Goal: Check status: Check status

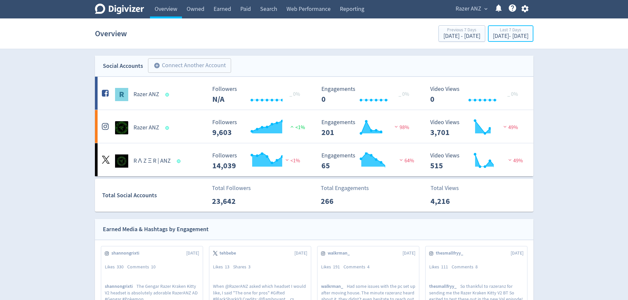
click at [498, 36] on div "[DATE] - [DATE]" at bounding box center [511, 36] width 36 height 6
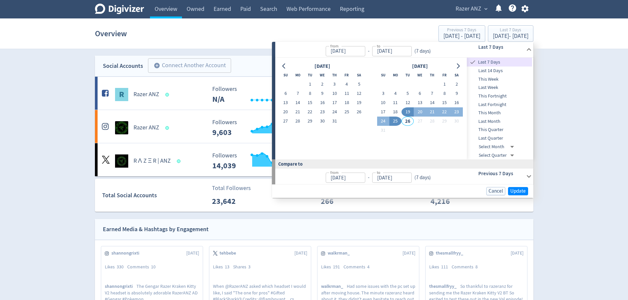
click at [339, 50] on input "[DATE]" at bounding box center [346, 51] width 40 height 10
type input "[DATE]"
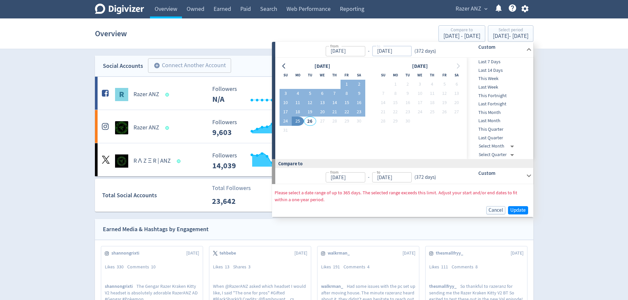
click at [394, 50] on input "[DATE]" at bounding box center [392, 51] width 40 height 10
click at [380, 49] on input "[DATE]" at bounding box center [392, 51] width 40 height 10
click at [378, 49] on input "[DATE]" at bounding box center [392, 51] width 40 height 10
type input "[DATE]"
click at [395, 49] on input "[DATE]" at bounding box center [392, 51] width 40 height 10
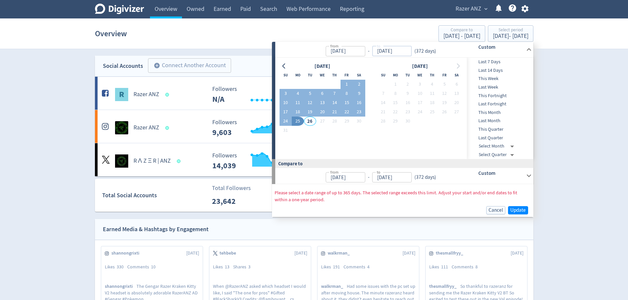
click at [386, 51] on input "[DATE]" at bounding box center [392, 51] width 40 height 10
click at [346, 51] on input "[DATE]" at bounding box center [346, 51] width 40 height 10
type input "[DATE]"
click at [391, 49] on input "[DATE]" at bounding box center [392, 51] width 40 height 10
click at [383, 51] on input "[DATE]" at bounding box center [392, 51] width 40 height 10
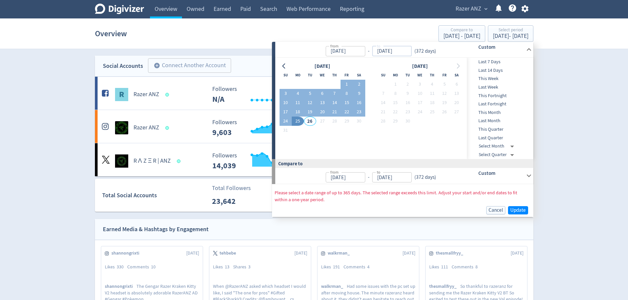
type input "[DATE]"
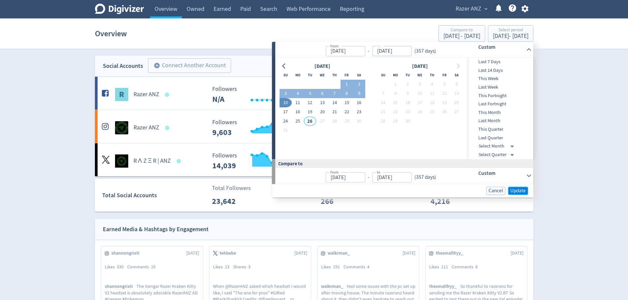
click at [520, 191] on span "Update" at bounding box center [517, 191] width 15 height 5
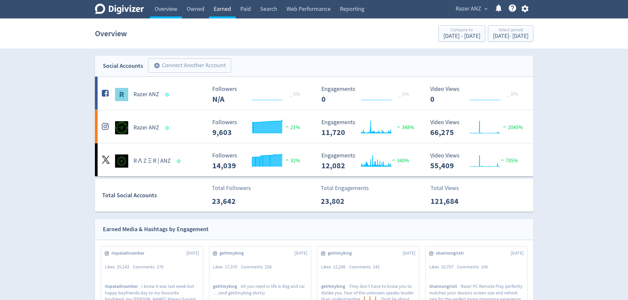
click at [220, 9] on link "Earned" at bounding box center [222, 9] width 27 height 18
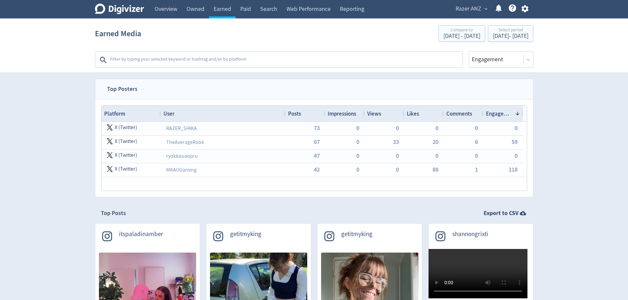
click at [194, 58] on textarea at bounding box center [285, 59] width 353 height 13
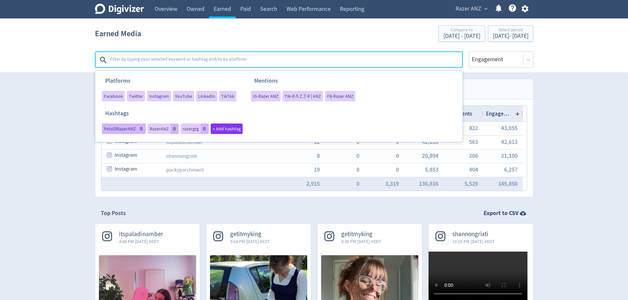
click at [122, 132] on div "PetsOfRazerANZ" at bounding box center [124, 129] width 44 height 11
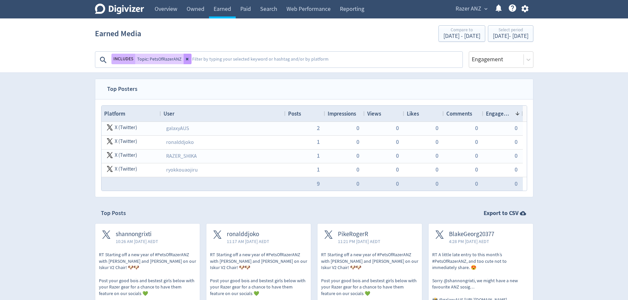
click at [186, 60] on icon at bounding box center [188, 59] width 4 height 4
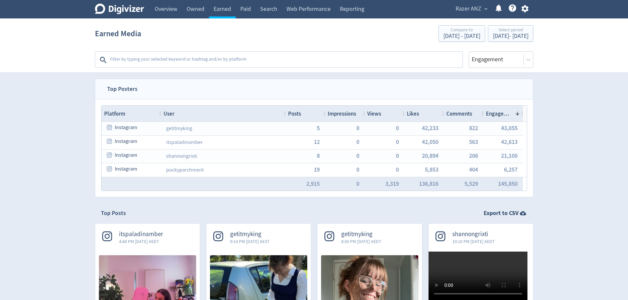
click at [157, 59] on textarea at bounding box center [285, 59] width 353 height 13
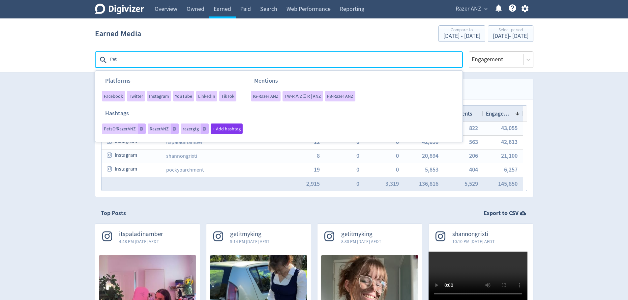
type textarea "Pets"
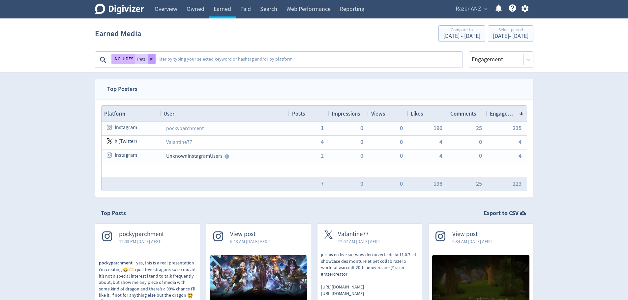
click at [152, 60] on icon at bounding box center [152, 59] width 4 height 4
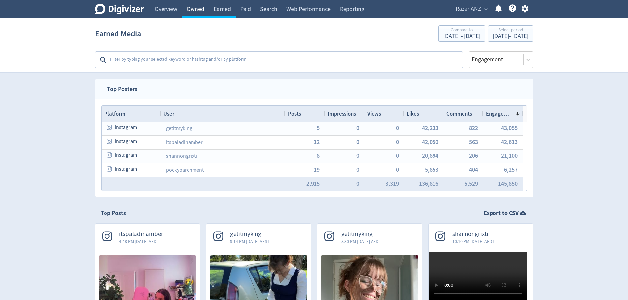
click at [189, 12] on link "Owned" at bounding box center [195, 9] width 27 height 18
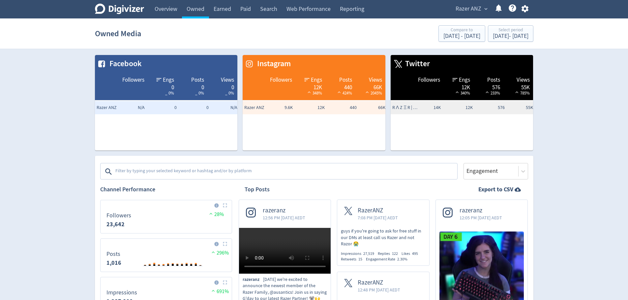
click at [193, 170] on textarea at bounding box center [286, 171] width 342 height 13
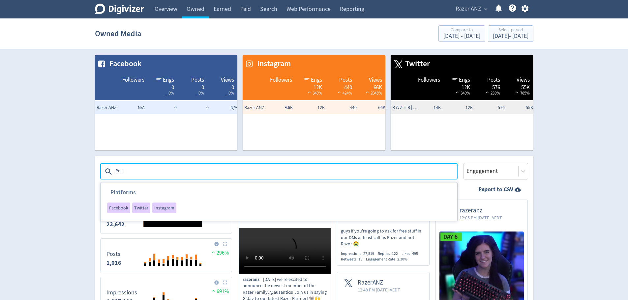
type textarea "Pets"
